Goal: Check status: Check status

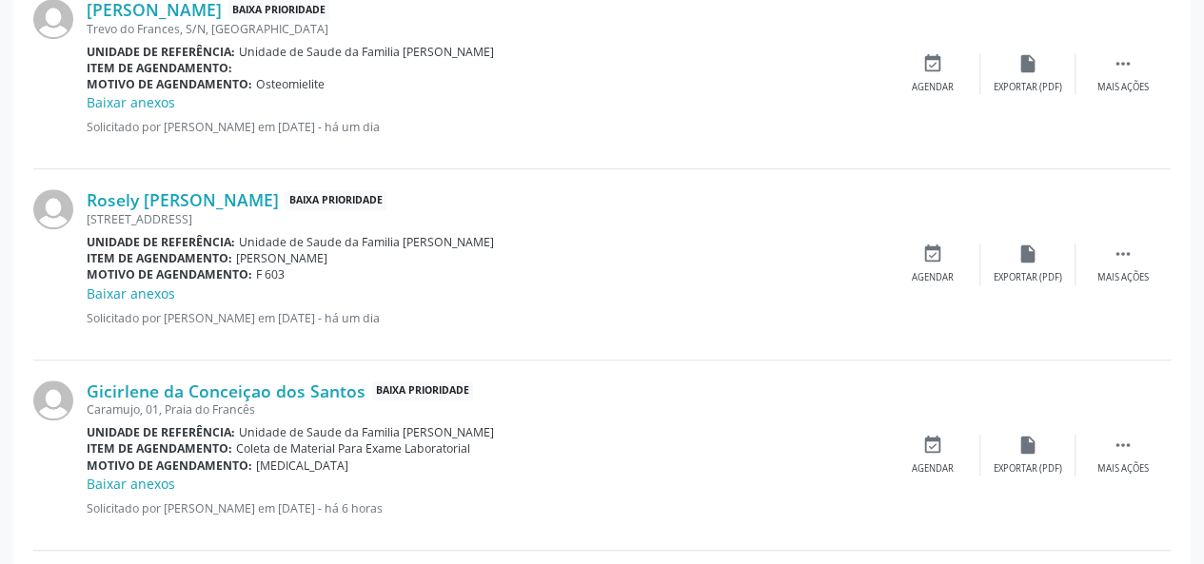
scroll to position [220, 0]
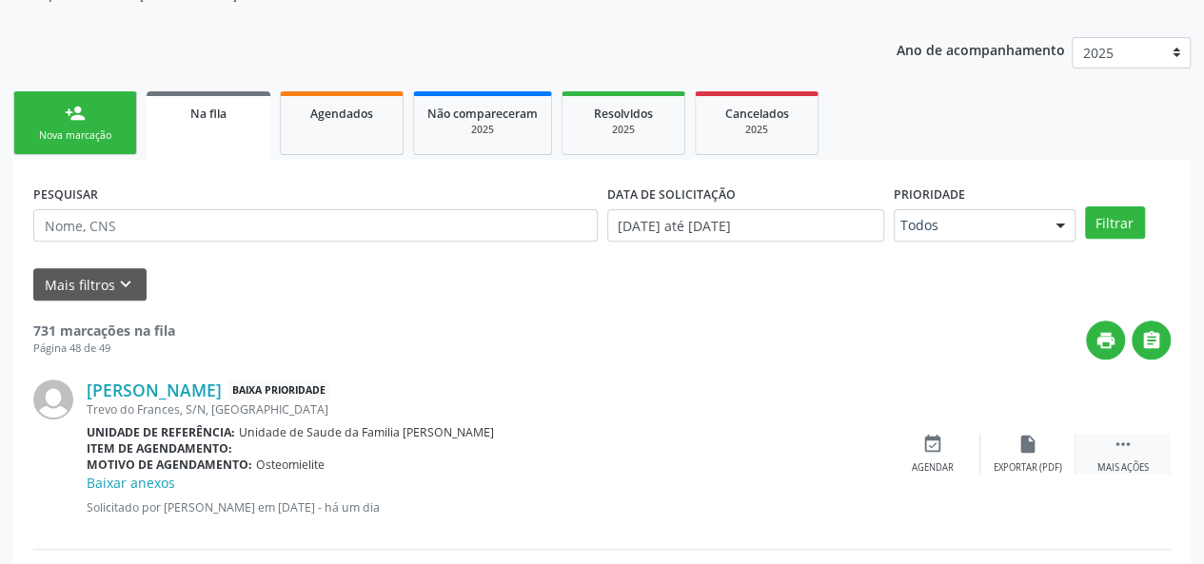
click at [1123, 444] on icon "" at bounding box center [1123, 444] width 21 height 21
click at [1039, 455] on div "edit Editar" at bounding box center [1027, 454] width 95 height 41
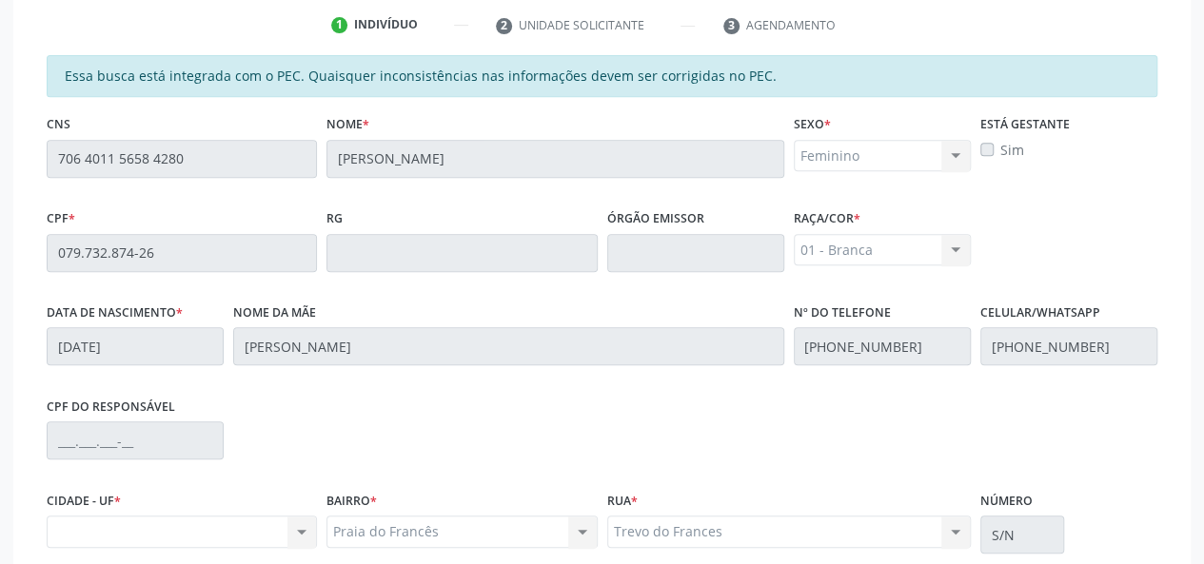
scroll to position [287, 0]
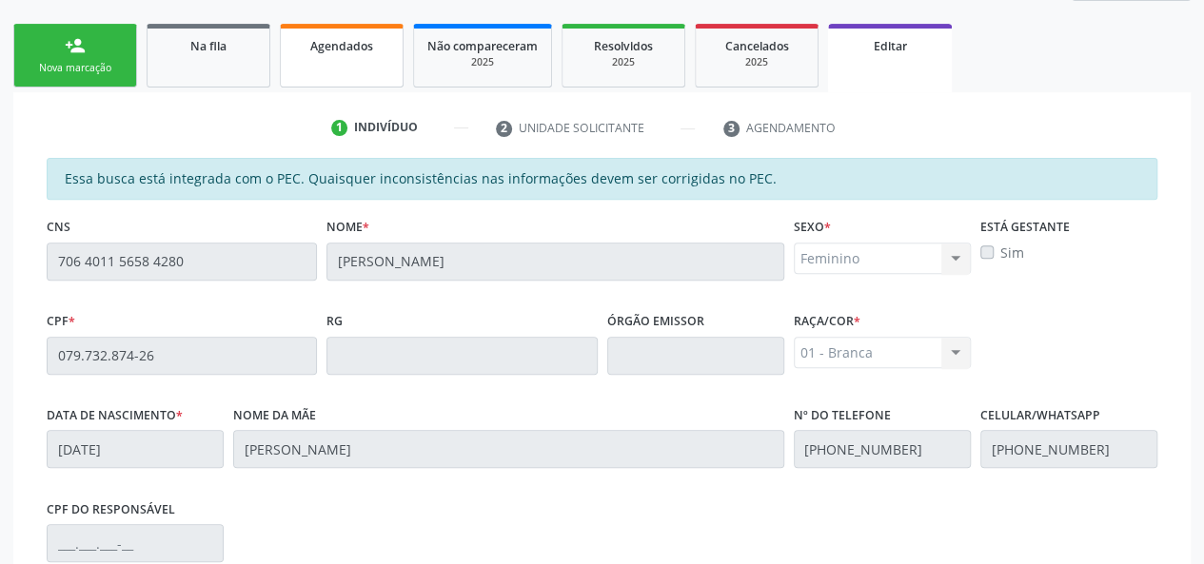
click at [343, 79] on link "Agendados" at bounding box center [342, 56] width 124 height 64
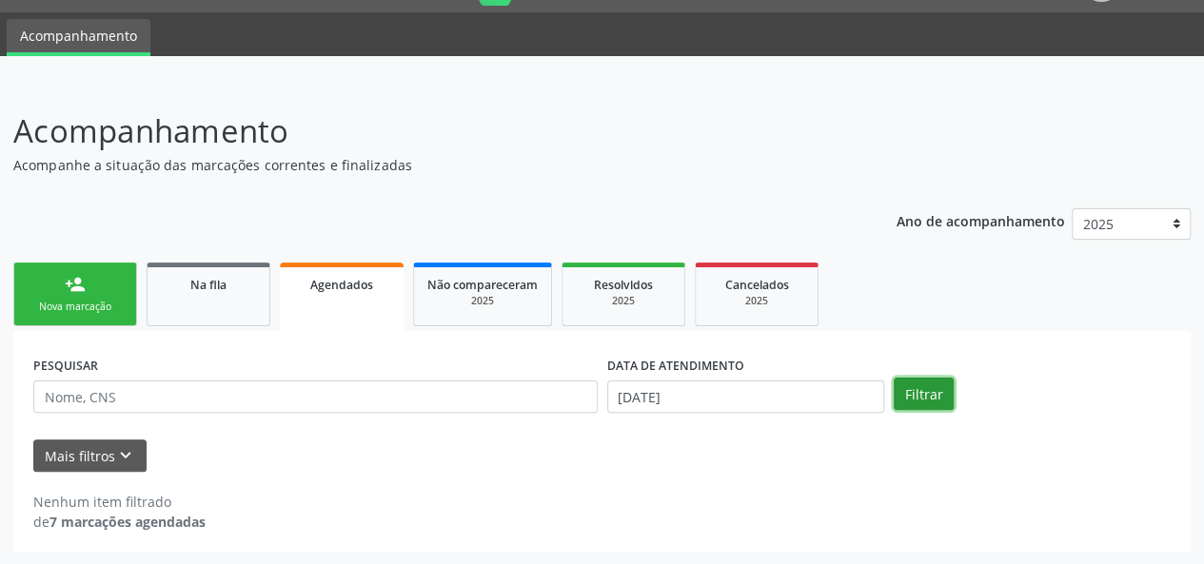
click at [933, 394] on button "Filtrar" at bounding box center [924, 394] width 60 height 32
click at [666, 403] on input "[DATE]" at bounding box center [745, 397] width 277 height 32
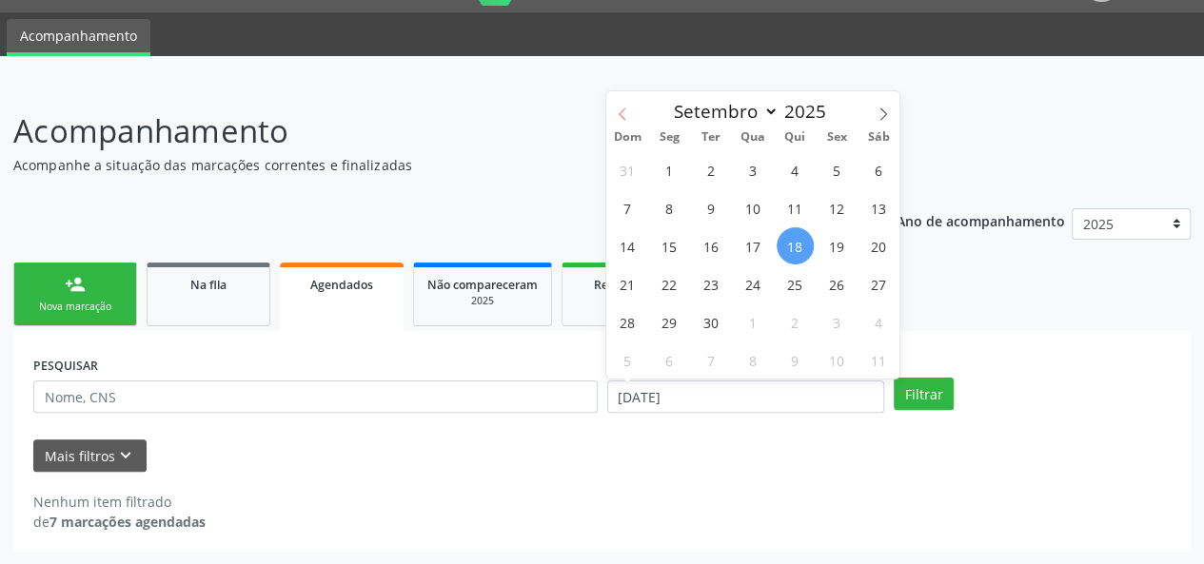
click at [630, 115] on span at bounding box center [622, 107] width 32 height 32
select select "6"
click at [720, 165] on span "1" at bounding box center [711, 169] width 37 height 37
type input "[DATE]"
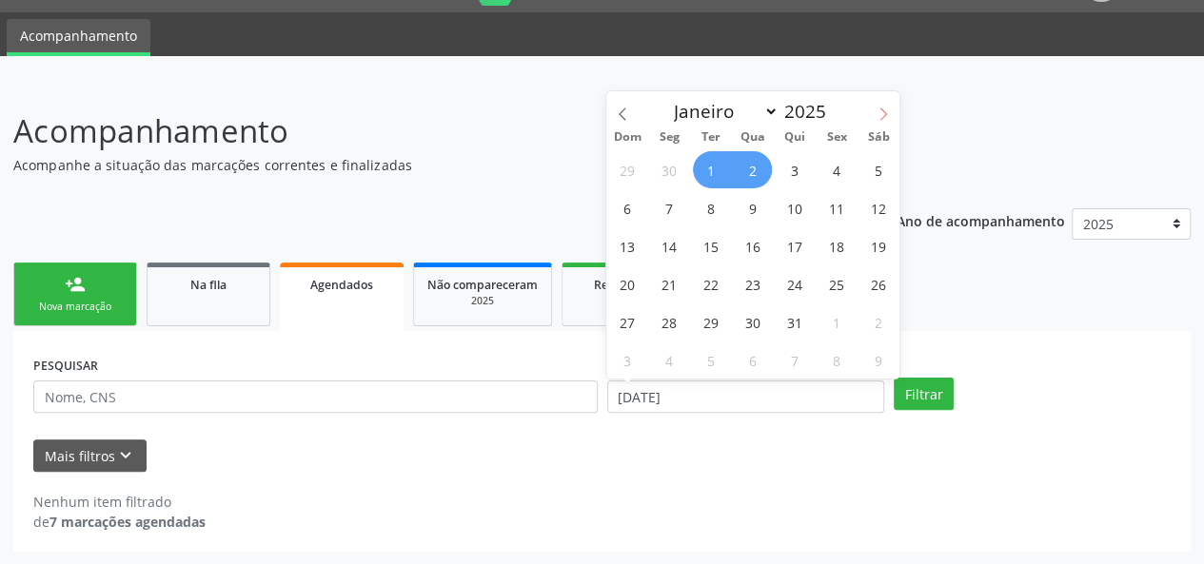
click at [887, 111] on icon at bounding box center [883, 114] width 13 height 13
select select "8"
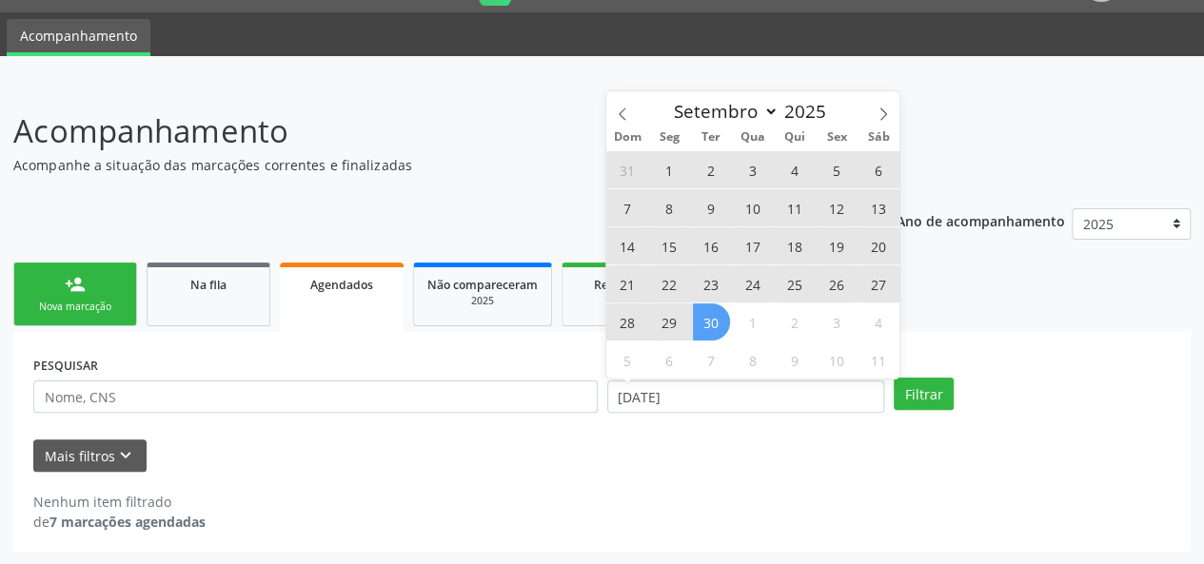
click at [708, 316] on span "30" at bounding box center [711, 322] width 37 height 37
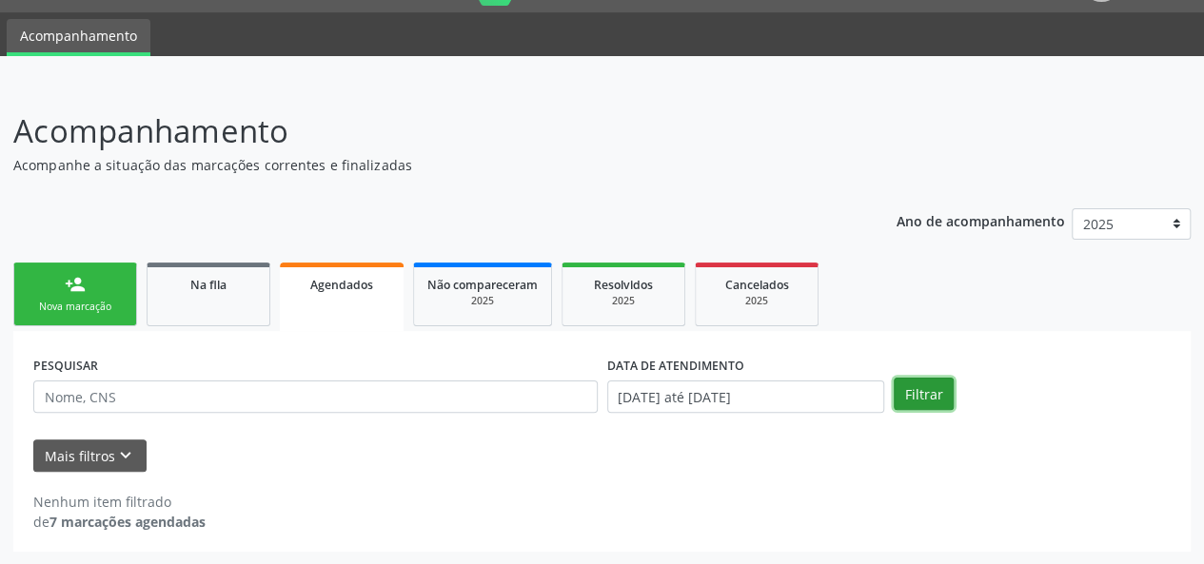
click at [904, 380] on button "Filtrar" at bounding box center [924, 394] width 60 height 32
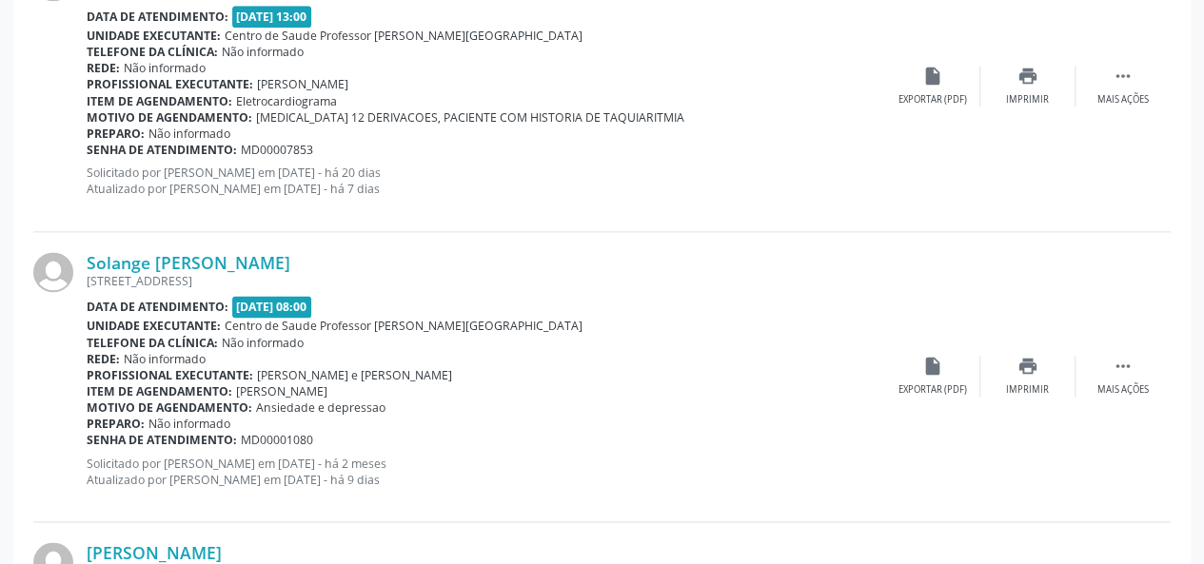
scroll to position [746, 0]
